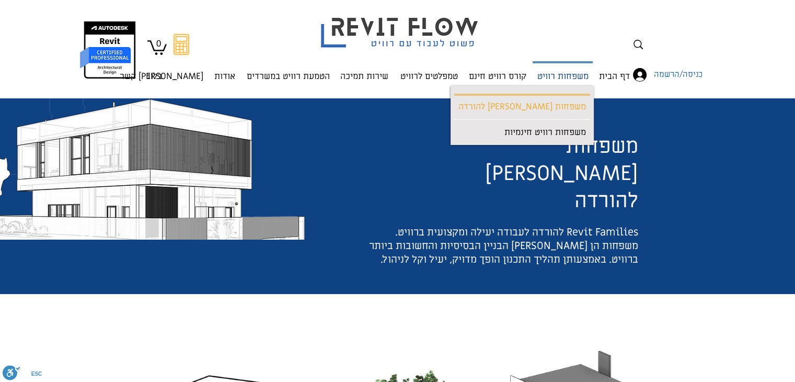
click at [561, 73] on p "משפחות רוויט" at bounding box center [563, 77] width 60 height 28
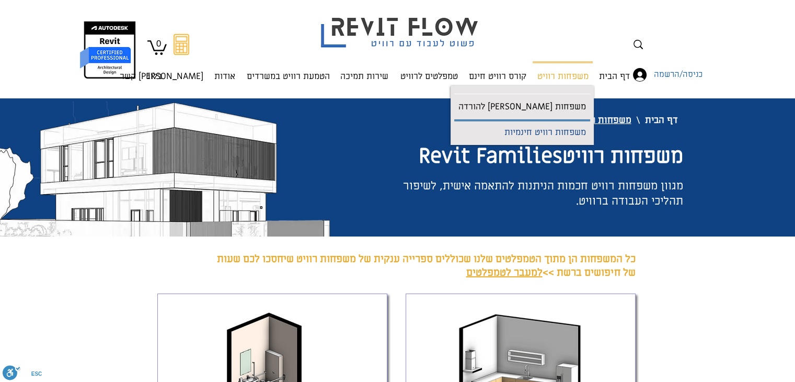
click at [554, 135] on p "משפחות רוויט חינמיות" at bounding box center [545, 133] width 90 height 24
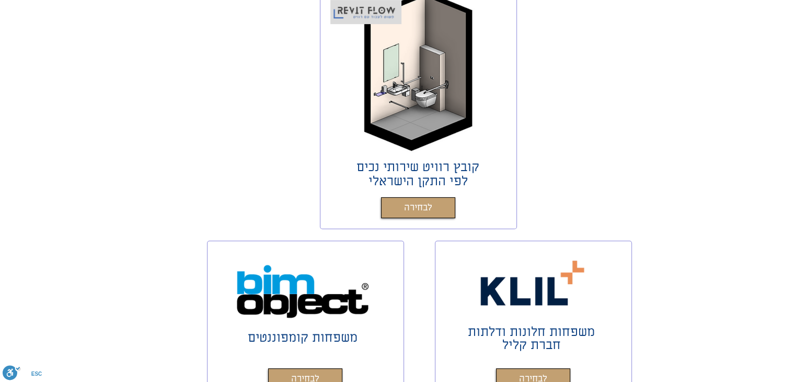
scroll to position [314, 0]
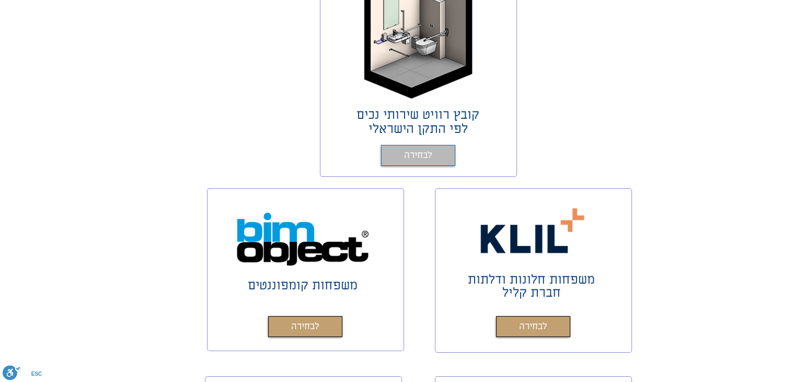
click at [435, 152] on link "לבחירה" at bounding box center [418, 155] width 74 height 21
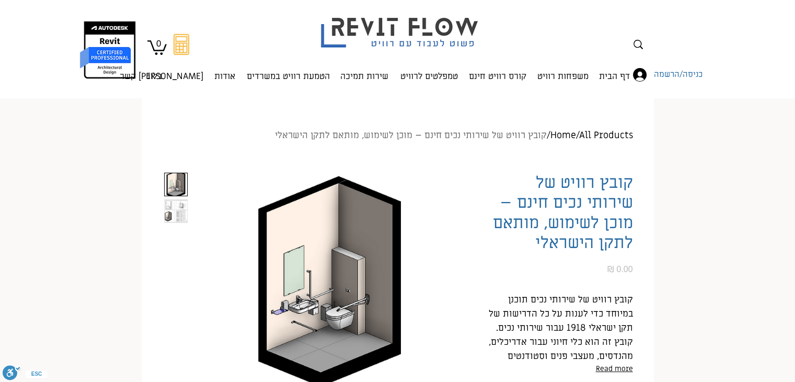
scroll to position [105, 0]
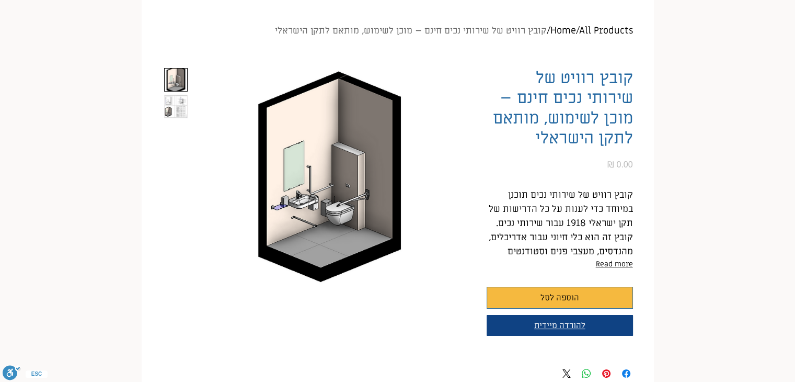
click at [550, 330] on button "להורדה מיידית" at bounding box center [560, 325] width 146 height 21
